Goal: Task Accomplishment & Management: Use online tool/utility

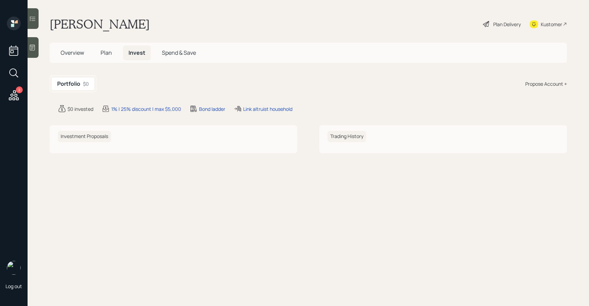
click at [14, 99] on icon at bounding box center [14, 95] width 10 height 10
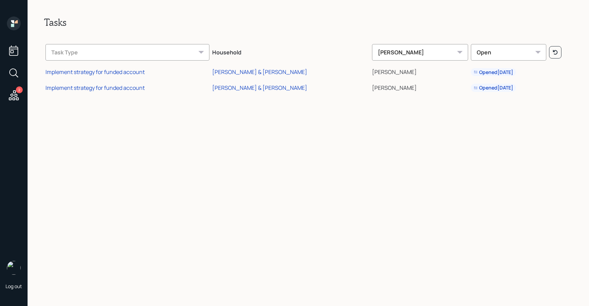
click at [409, 51] on div "[PERSON_NAME]" at bounding box center [420, 52] width 96 height 17
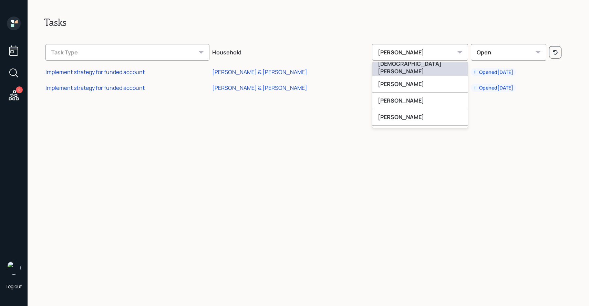
scroll to position [36, 0]
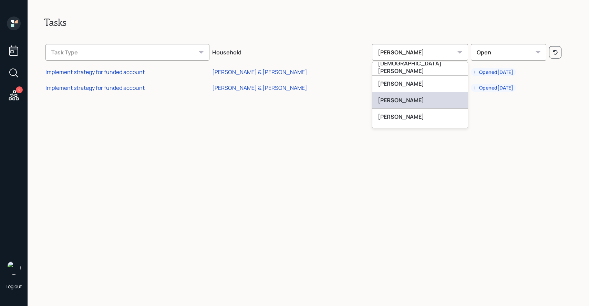
click at [397, 102] on div "[PERSON_NAME]" at bounding box center [421, 100] width 96 height 17
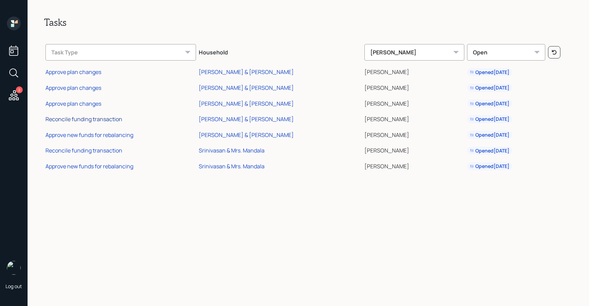
click at [72, 119] on div "Reconcile funding transaction" at bounding box center [83, 119] width 77 height 8
click at [72, 151] on div "Reconcile funding transaction" at bounding box center [83, 151] width 77 height 8
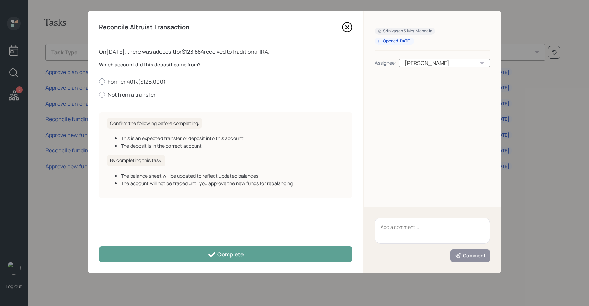
click at [126, 83] on label "Former 401k ( $125,000 )" at bounding box center [226, 82] width 254 height 8
click at [99, 82] on input "Former 401k ( $125,000 )" at bounding box center [99, 81] width 0 height 0
radio input "true"
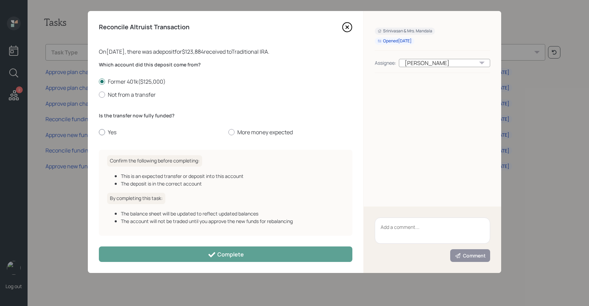
click at [108, 133] on label "Yes" at bounding box center [161, 133] width 124 height 8
click at [99, 133] on input "Yes" at bounding box center [99, 132] width 0 height 0
radio input "true"
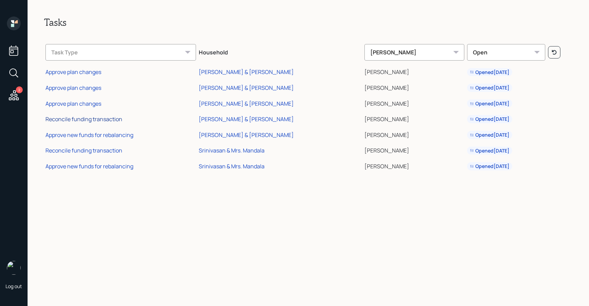
click at [98, 119] on div "Reconcile funding transaction" at bounding box center [83, 119] width 77 height 8
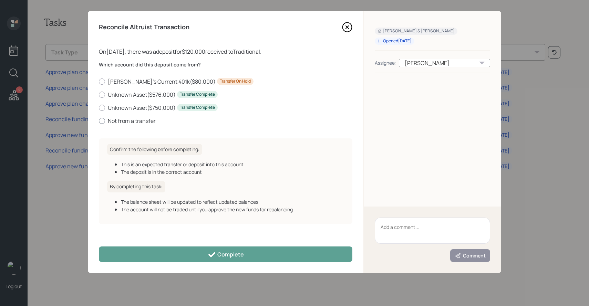
click at [137, 119] on label "Not from a transfer" at bounding box center [226, 121] width 254 height 8
click at [99, 121] on input "Not from a transfer" at bounding box center [99, 121] width 0 height 0
radio input "true"
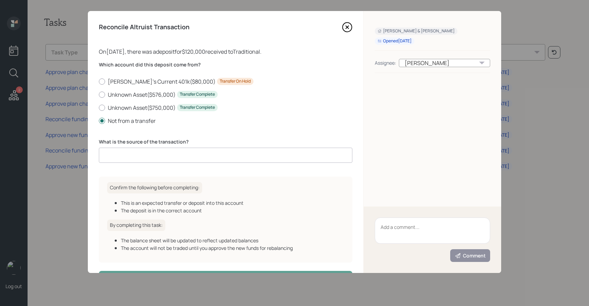
click at [135, 154] on input at bounding box center [226, 155] width 254 height 15
type input "internal transfer"
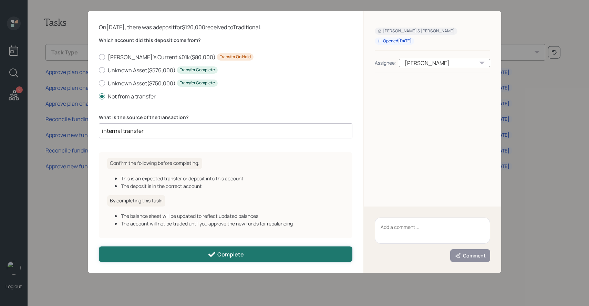
click at [224, 247] on button "Complete" at bounding box center [226, 255] width 254 height 16
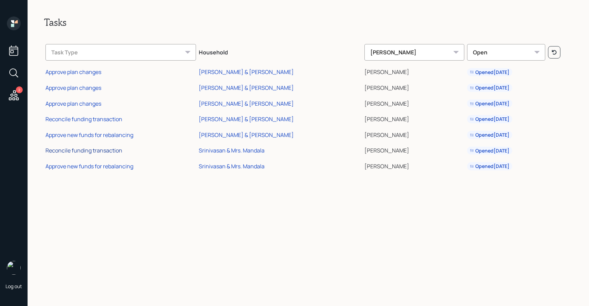
click at [111, 152] on div "Reconcile funding transaction" at bounding box center [83, 151] width 77 height 8
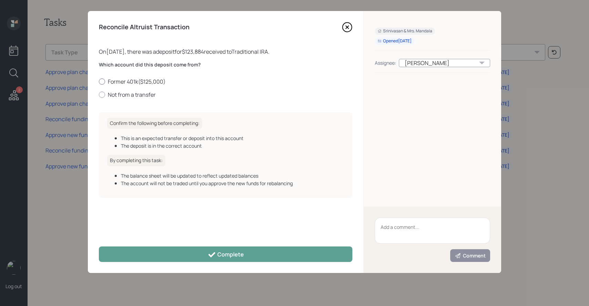
click at [136, 82] on label "Former 401k ( $125,000 )" at bounding box center [226, 82] width 254 height 8
click at [99, 82] on input "Former 401k ( $125,000 )" at bounding box center [99, 81] width 0 height 0
radio input "true"
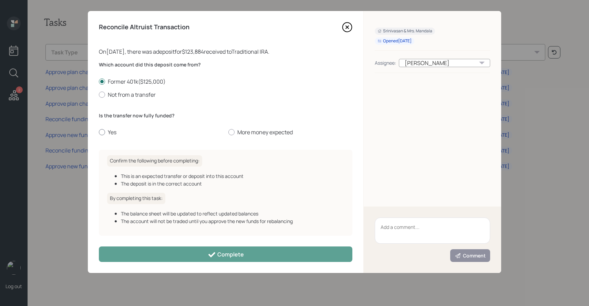
click at [115, 136] on label "Yes" at bounding box center [161, 133] width 124 height 8
click at [99, 133] on input "Yes" at bounding box center [99, 132] width 0 height 0
radio input "true"
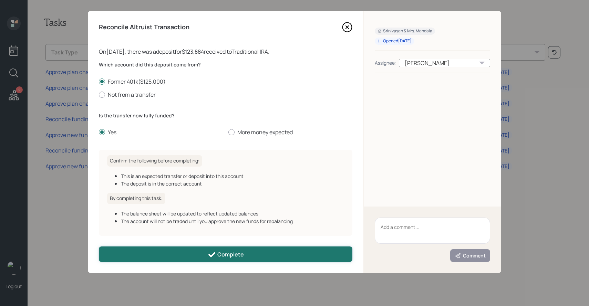
click at [152, 256] on button "Complete" at bounding box center [226, 255] width 254 height 16
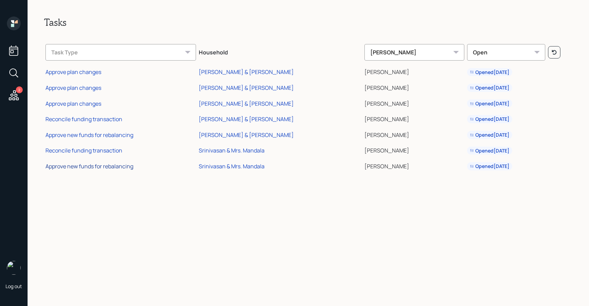
click at [105, 169] on div "Approve new funds for rebalancing" at bounding box center [89, 167] width 88 height 8
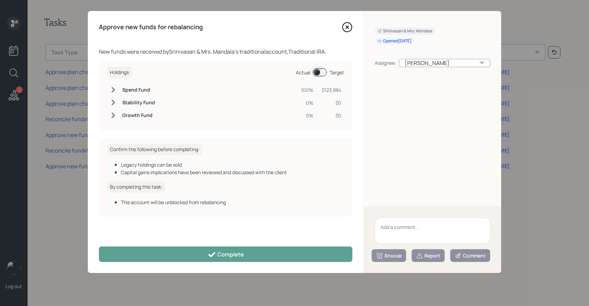
click at [317, 71] on span at bounding box center [320, 72] width 14 height 8
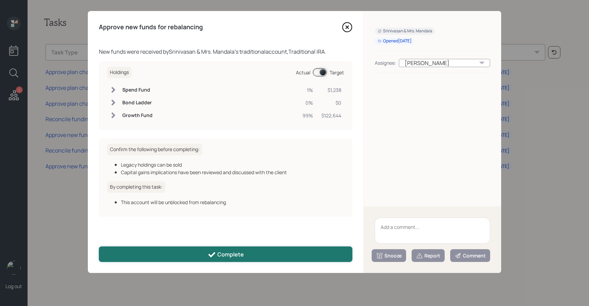
click at [258, 253] on button "Complete" at bounding box center [226, 255] width 254 height 16
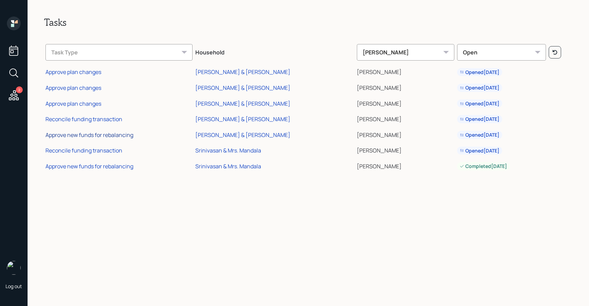
click at [112, 136] on div "Approve new funds for rebalancing" at bounding box center [89, 135] width 88 height 8
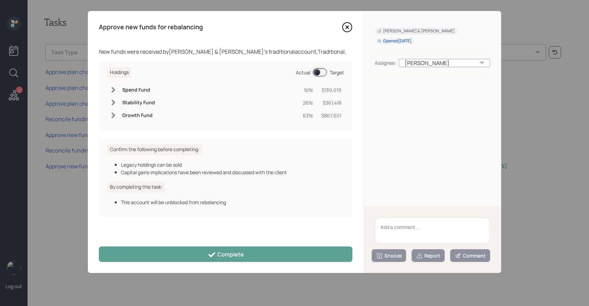
click at [316, 70] on span at bounding box center [320, 72] width 14 height 8
click at [318, 71] on span at bounding box center [320, 72] width 14 height 8
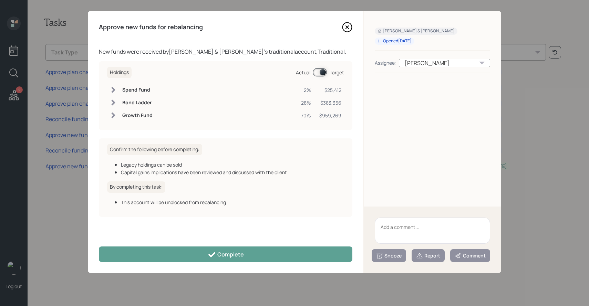
click at [318, 71] on span at bounding box center [320, 72] width 14 height 8
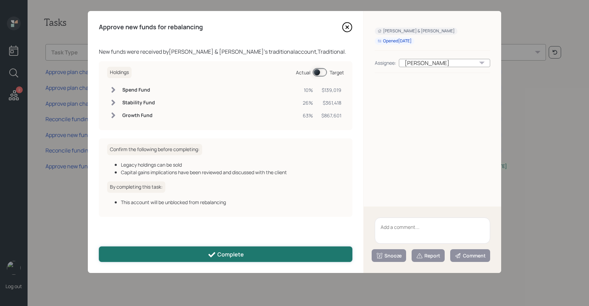
click at [223, 254] on div "Complete" at bounding box center [226, 255] width 36 height 8
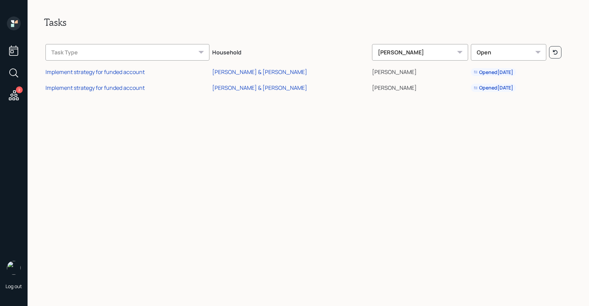
click at [420, 51] on div "[PERSON_NAME]" at bounding box center [420, 52] width 96 height 17
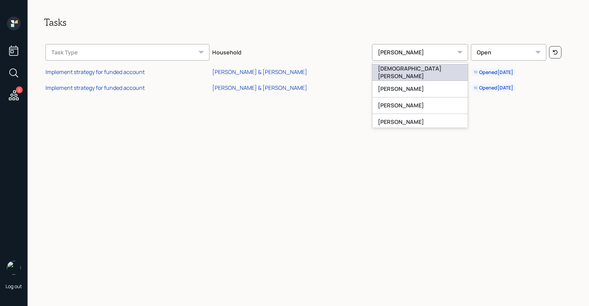
scroll to position [32, 0]
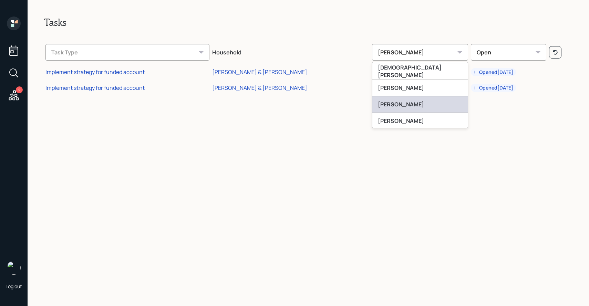
click at [394, 105] on div "[PERSON_NAME]" at bounding box center [421, 104] width 96 height 17
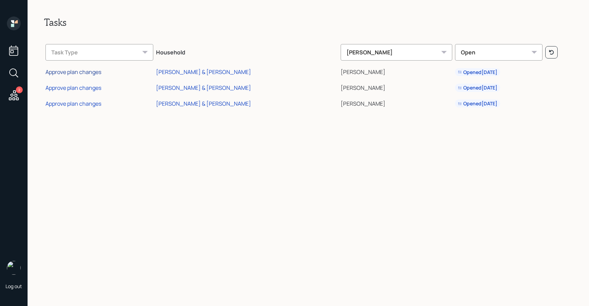
click at [84, 74] on div "Approve plan changes" at bounding box center [73, 72] width 56 height 8
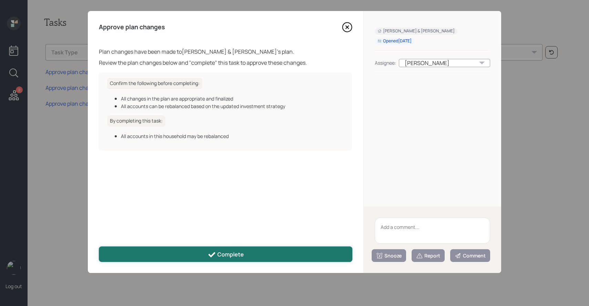
click at [259, 249] on button "Complete" at bounding box center [226, 255] width 254 height 16
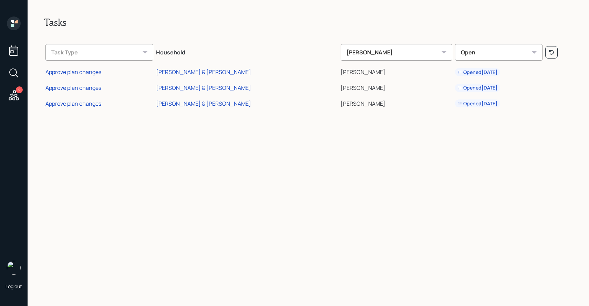
click at [343, 54] on div "[PERSON_NAME]" at bounding box center [397, 52] width 112 height 17
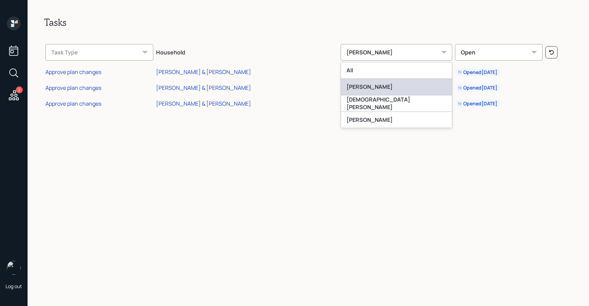
click at [341, 82] on div "[PERSON_NAME]" at bounding box center [396, 87] width 111 height 17
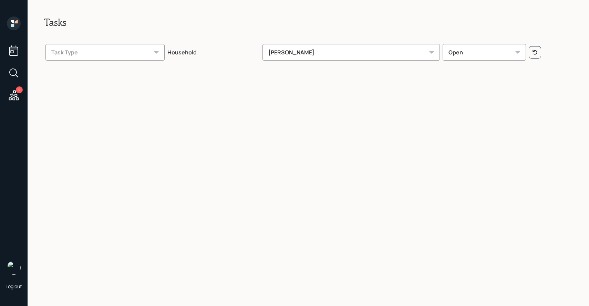
click at [333, 57] on div "[PERSON_NAME]" at bounding box center [351, 52] width 177 height 17
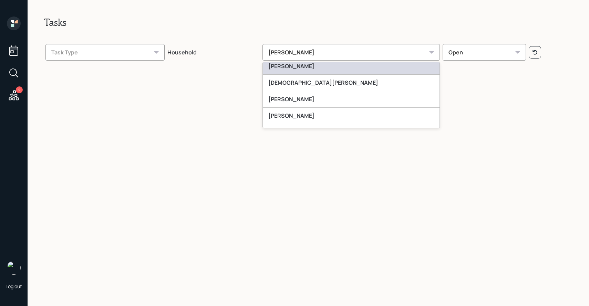
scroll to position [27, 0]
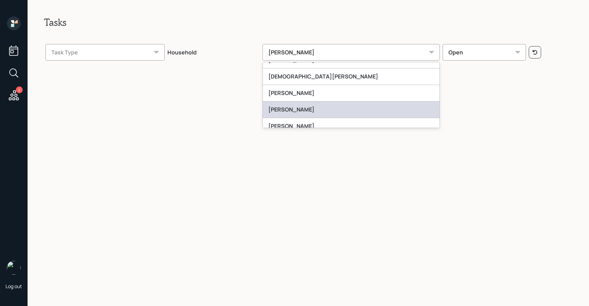
click at [310, 111] on div "[PERSON_NAME]" at bounding box center [351, 110] width 177 height 17
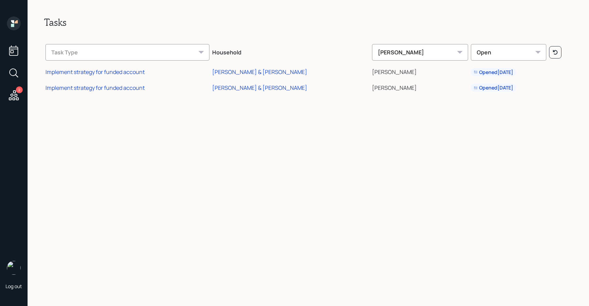
click at [406, 54] on div "[PERSON_NAME]" at bounding box center [420, 52] width 96 height 17
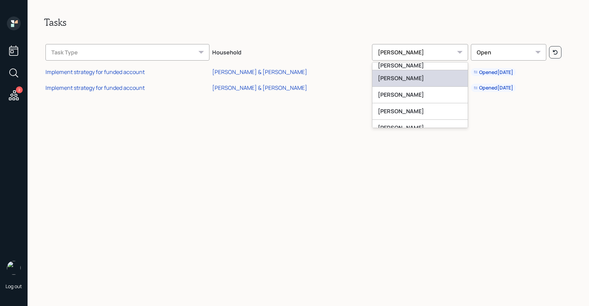
scroll to position [44, 0]
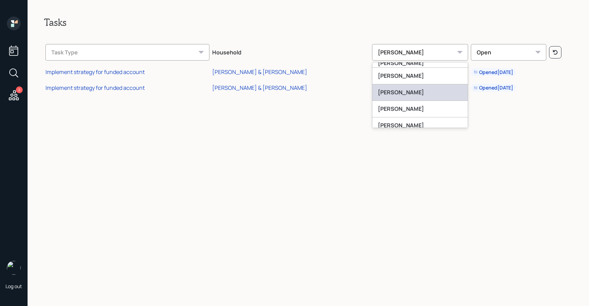
click at [402, 95] on div "[PERSON_NAME]" at bounding box center [421, 92] width 96 height 17
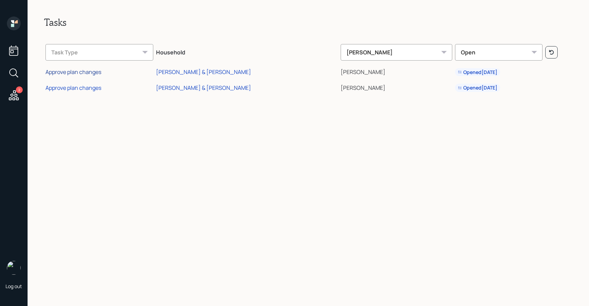
click at [83, 72] on div "Approve plan changes" at bounding box center [73, 72] width 56 height 8
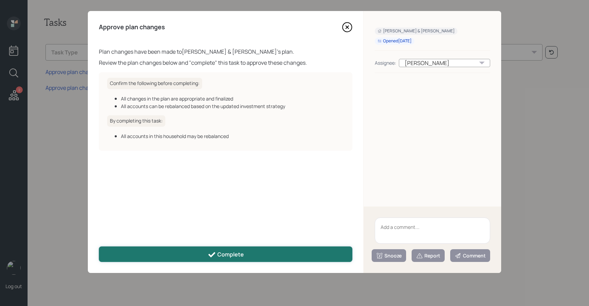
click at [229, 252] on div "Complete" at bounding box center [226, 255] width 36 height 8
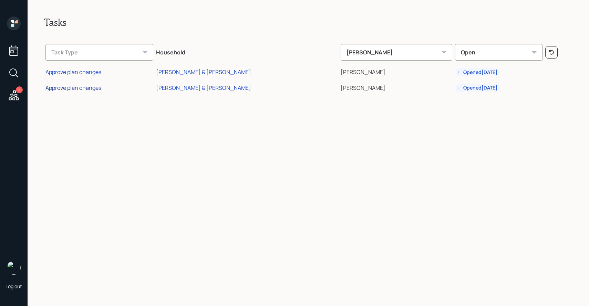
click at [87, 88] on div "Approve plan changes" at bounding box center [73, 88] width 56 height 8
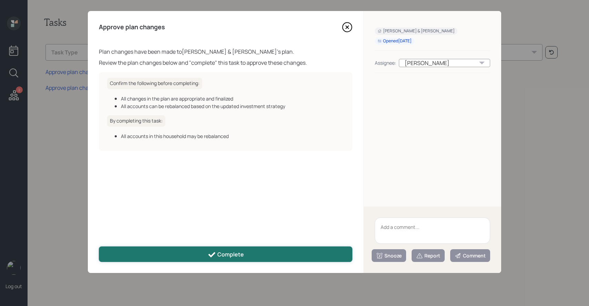
click at [196, 253] on button "Complete" at bounding box center [226, 255] width 254 height 16
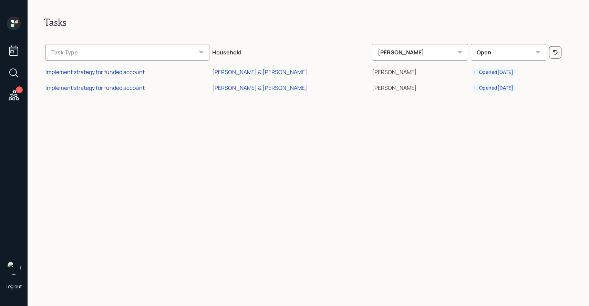
click at [398, 46] on div "[PERSON_NAME]" at bounding box center [420, 52] width 96 height 17
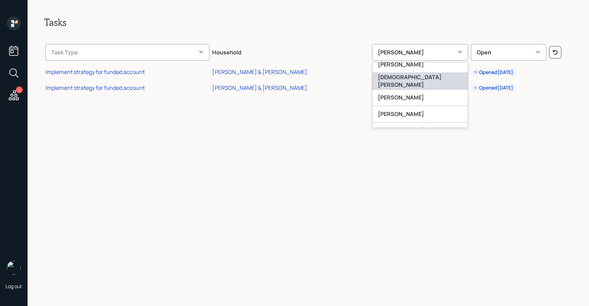
scroll to position [23, 0]
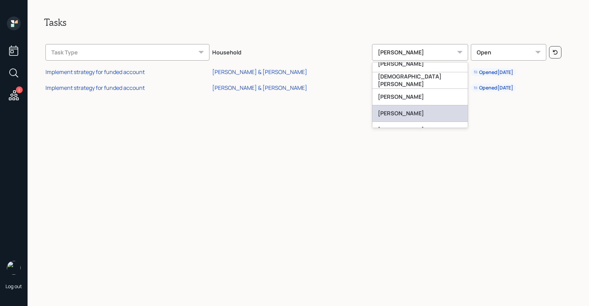
click at [391, 112] on div "[PERSON_NAME]" at bounding box center [421, 113] width 96 height 17
